Goal: Task Accomplishment & Management: Use online tool/utility

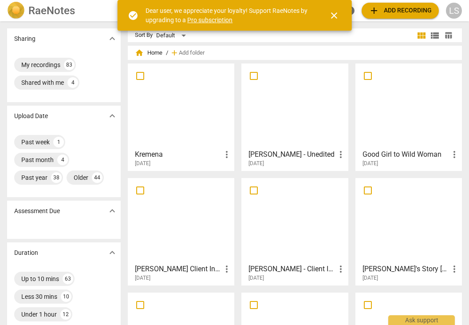
click at [334, 15] on span "close" at bounding box center [334, 15] width 11 height 11
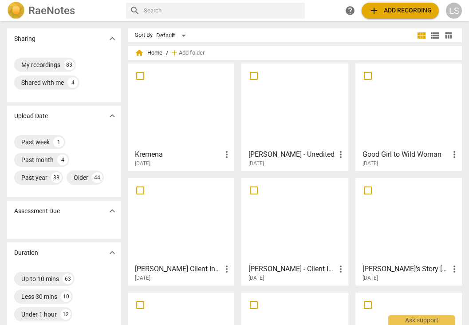
click at [373, 12] on span "add" at bounding box center [374, 10] width 11 height 11
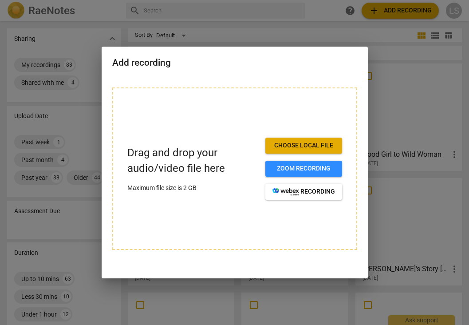
click at [300, 143] on span "Choose local file" at bounding box center [304, 145] width 63 height 9
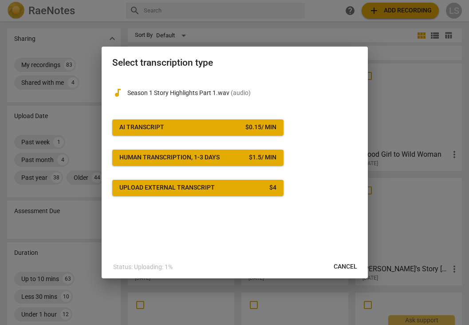
click at [176, 128] on span "AI Transcript $ 0.15 / min" at bounding box center [197, 127] width 157 height 9
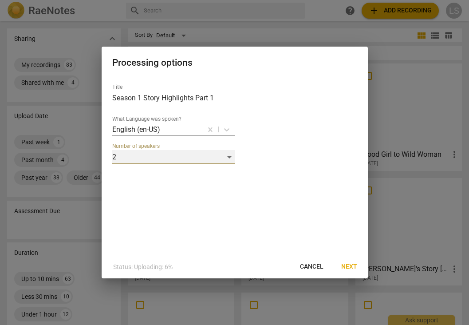
click at [118, 157] on div "2" at bounding box center [173, 157] width 123 height 14
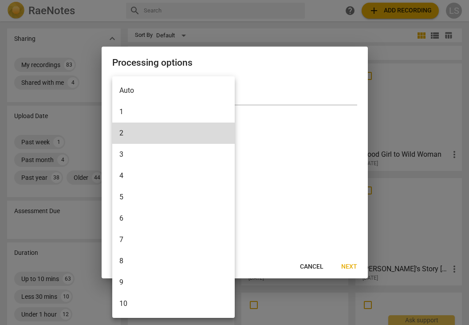
click at [121, 258] on li "8" at bounding box center [173, 260] width 123 height 21
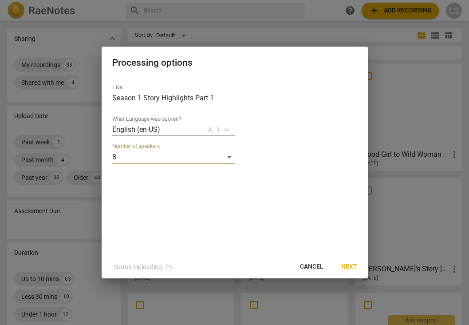
click at [348, 267] on span "Next" at bounding box center [349, 266] width 16 height 9
